Goal: Information Seeking & Learning: Learn about a topic

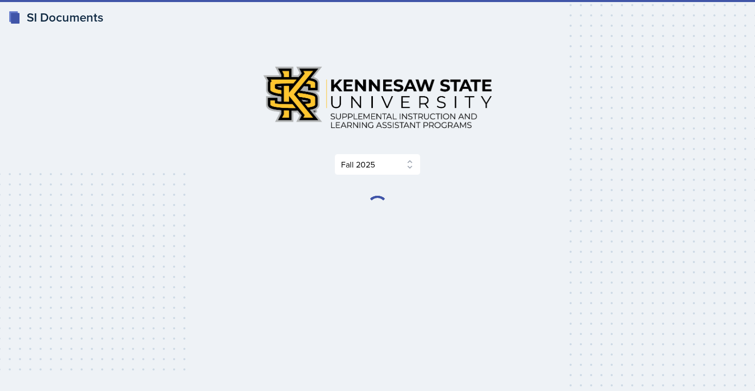
select select "2bed604d-1099-4043-b1bc-2365e8740244"
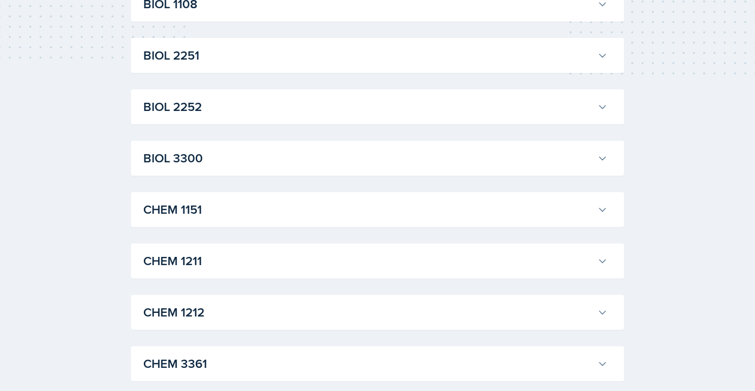
click at [197, 309] on h3 "CHEM 1212" at bounding box center [368, 312] width 450 height 18
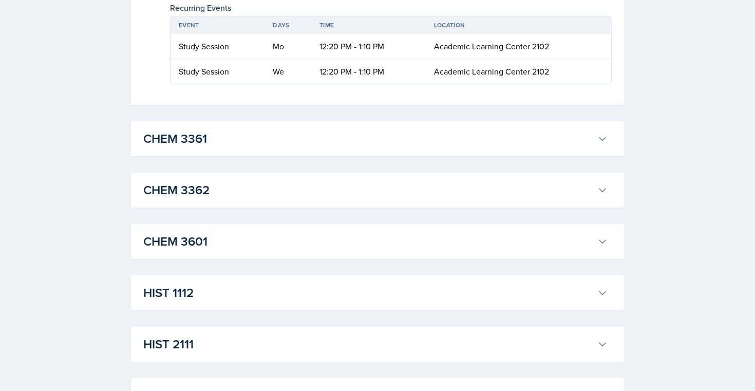
scroll to position [911, 0]
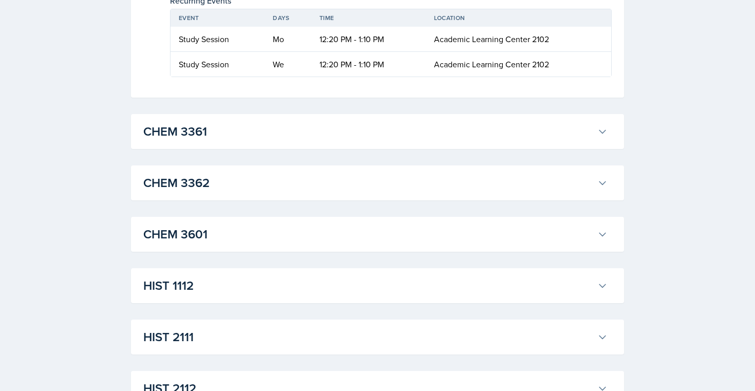
click at [292, 133] on h3 "CHEM 3361" at bounding box center [368, 131] width 450 height 18
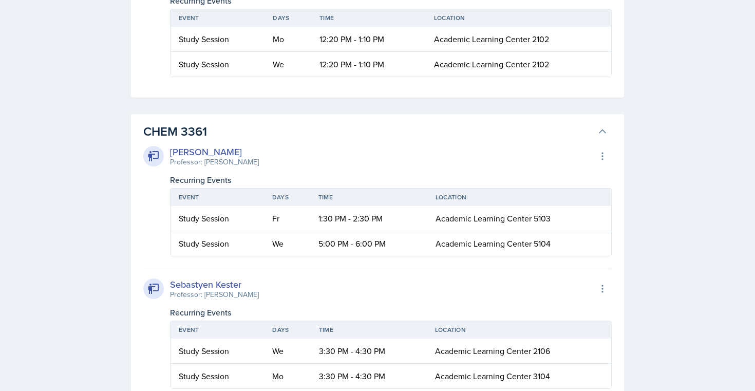
click at [292, 133] on h3 "CHEM 3361" at bounding box center [368, 131] width 450 height 18
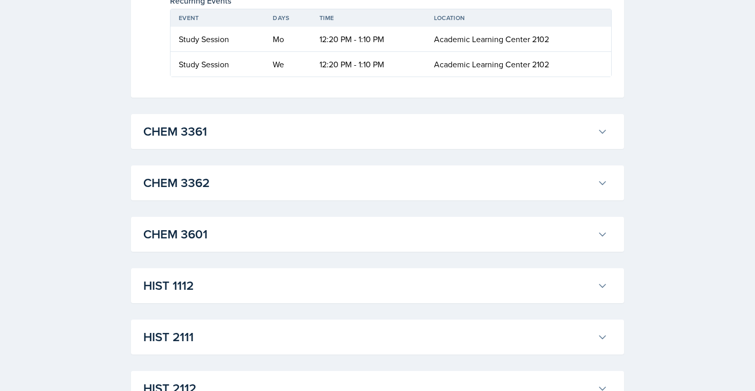
click at [232, 183] on h3 "CHEM 3362" at bounding box center [368, 183] width 450 height 18
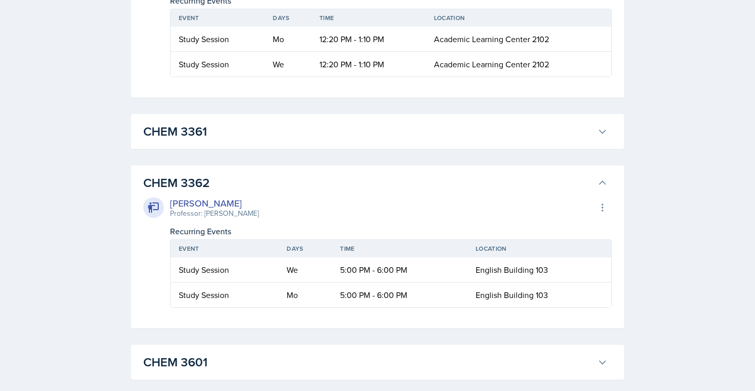
scroll to position [964, 0]
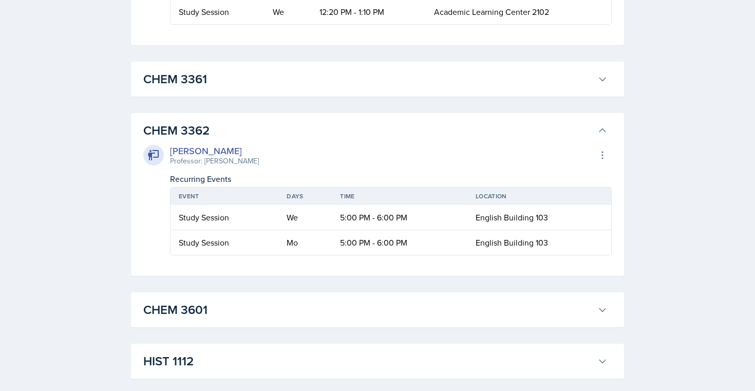
click at [218, 136] on h3 "CHEM 3362" at bounding box center [368, 130] width 450 height 18
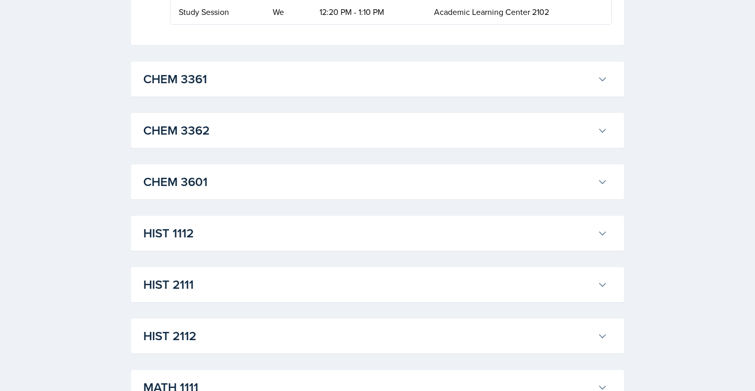
click at [238, 77] on h3 "CHEM 3361" at bounding box center [368, 79] width 450 height 18
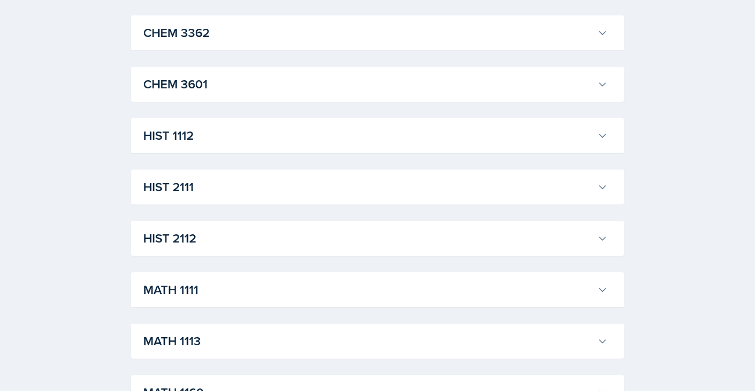
scroll to position [1705, 0]
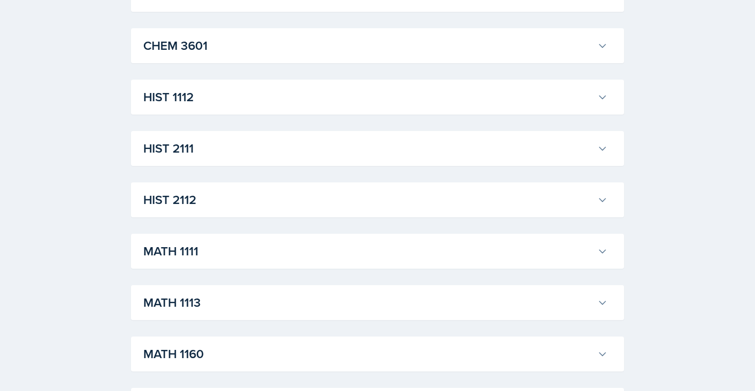
click at [205, 42] on h3 "CHEM 3601" at bounding box center [368, 45] width 450 height 18
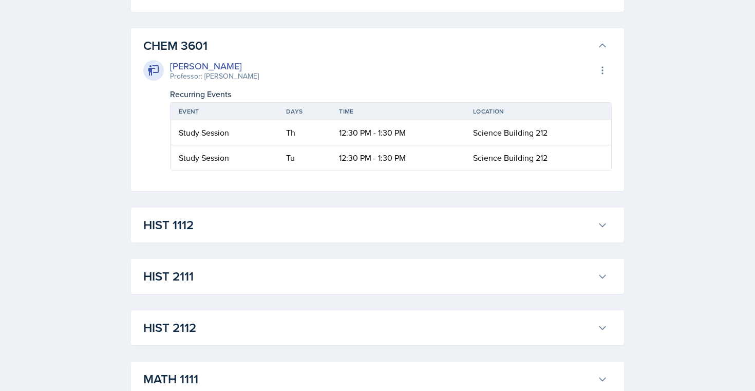
click at [205, 42] on h3 "CHEM 3601" at bounding box center [368, 45] width 450 height 18
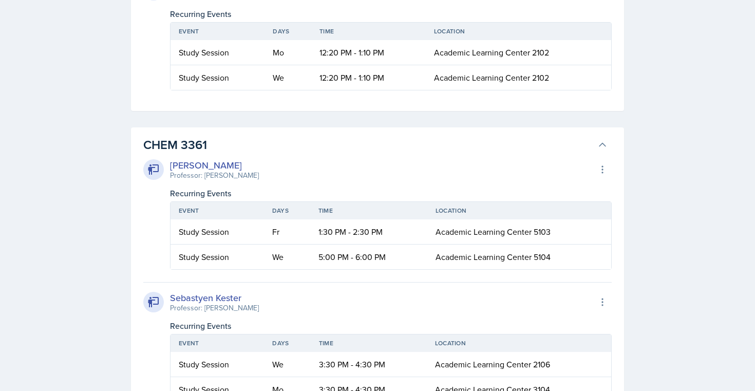
scroll to position [893, 0]
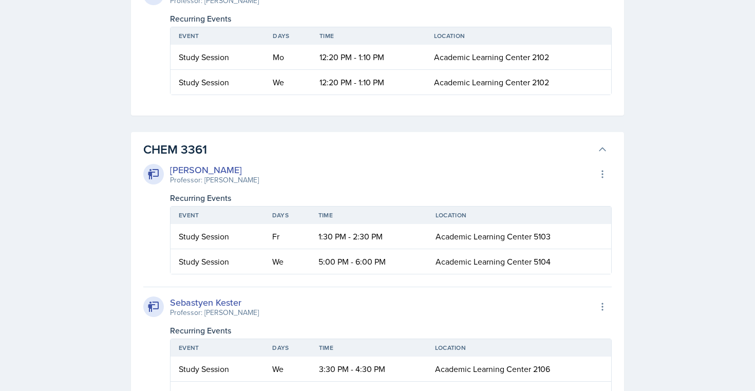
click at [210, 145] on h3 "CHEM 3361" at bounding box center [368, 149] width 450 height 18
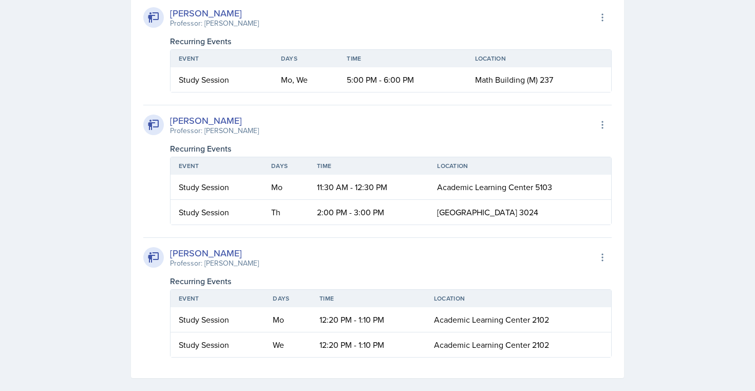
scroll to position [556, 0]
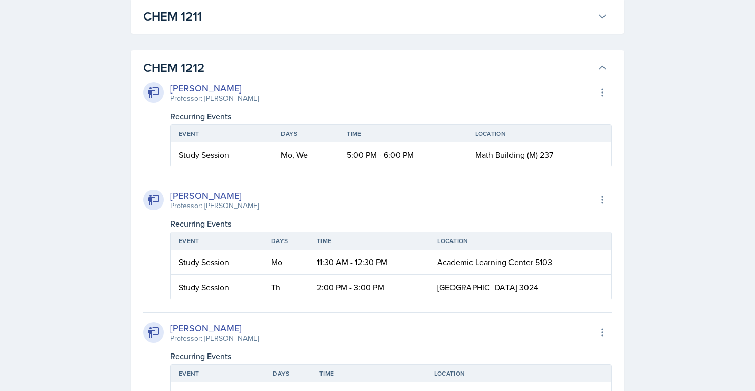
click at [222, 70] on h3 "CHEM 1212" at bounding box center [368, 68] width 450 height 18
